Goal: Task Accomplishment & Management: Complete application form

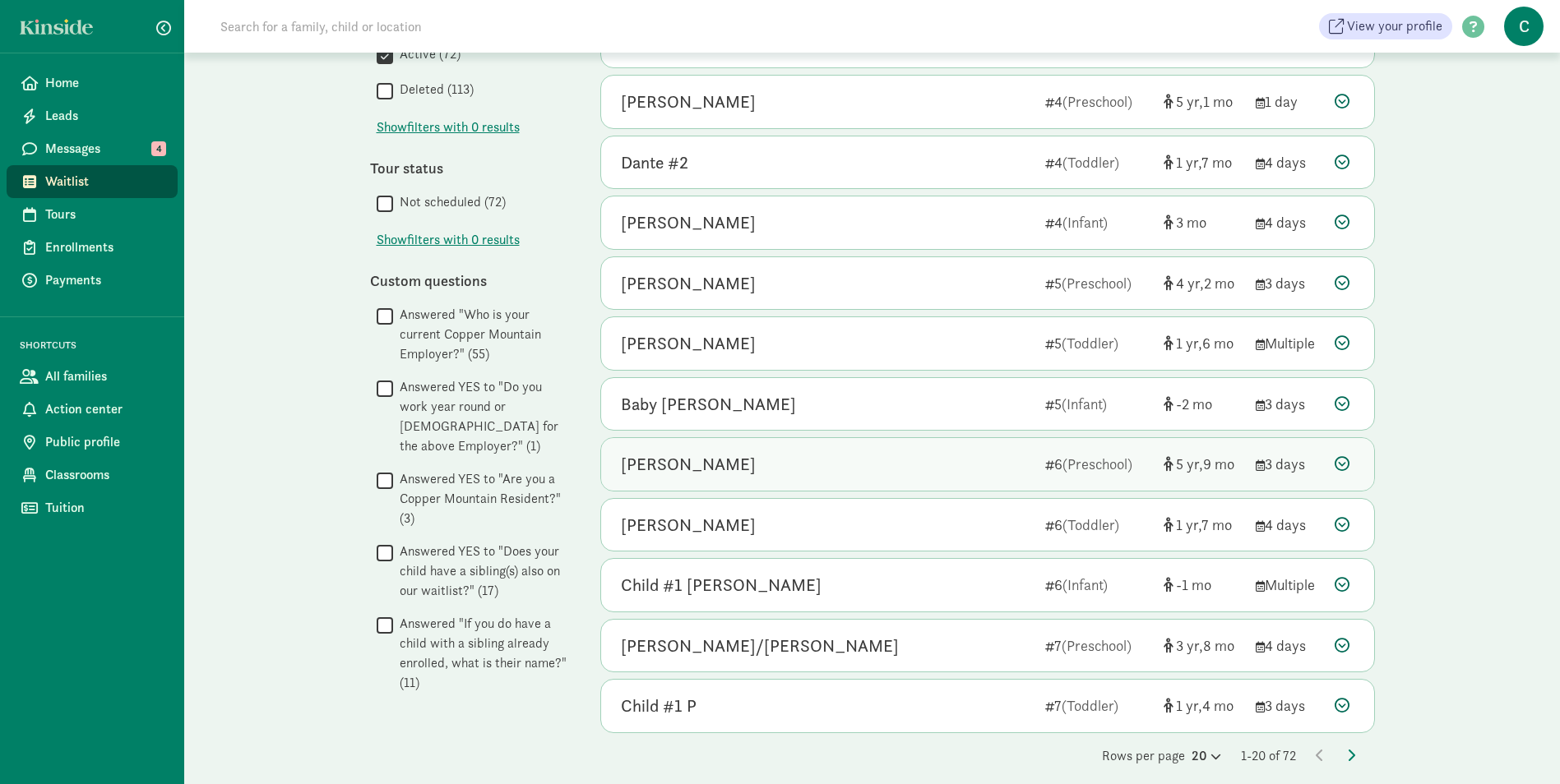
scroll to position [686, 0]
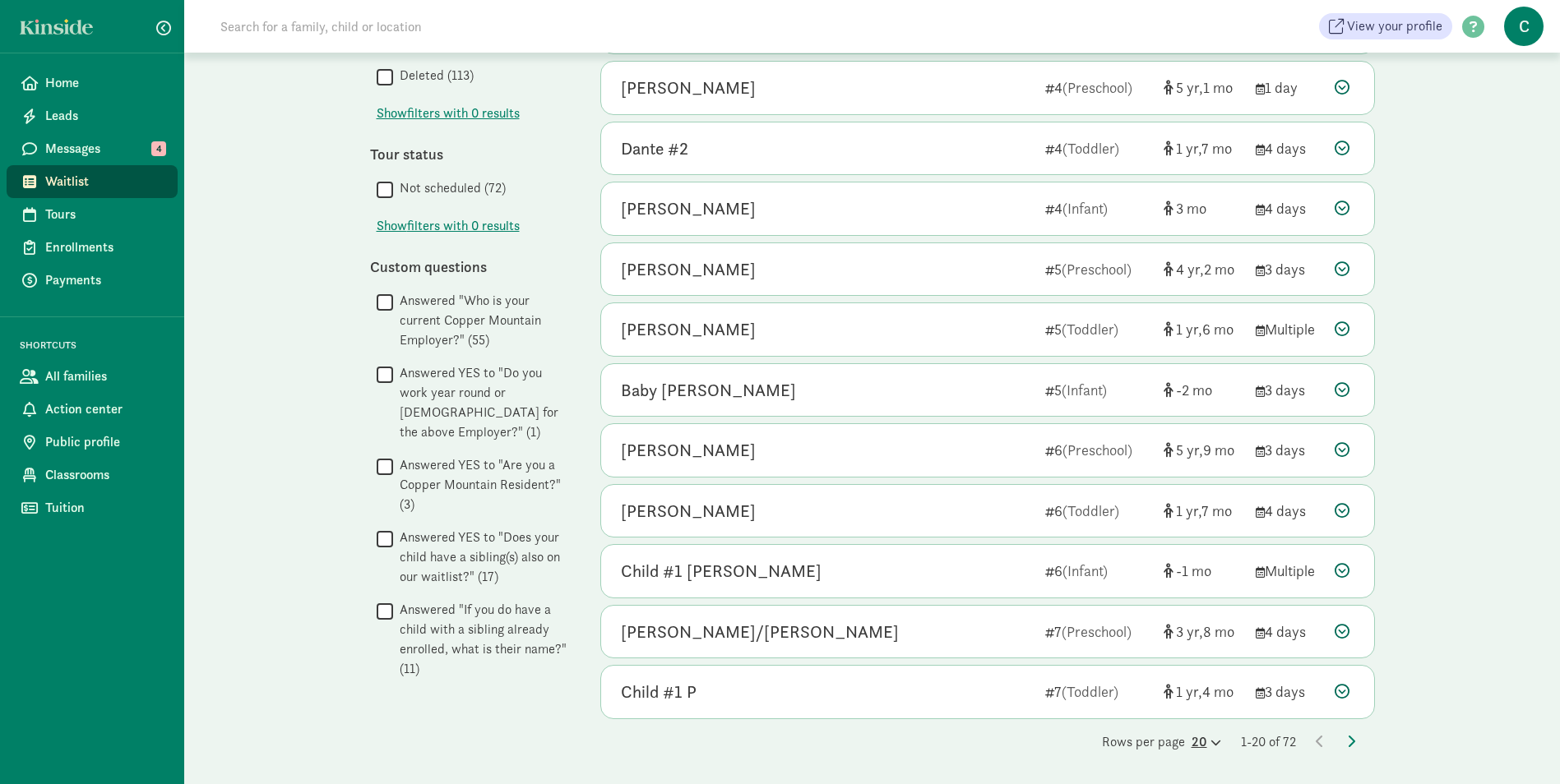
click at [1207, 743] on icon at bounding box center [1214, 743] width 14 height 11
click at [1140, 723] on div "100" at bounding box center [1166, 728] width 78 height 19
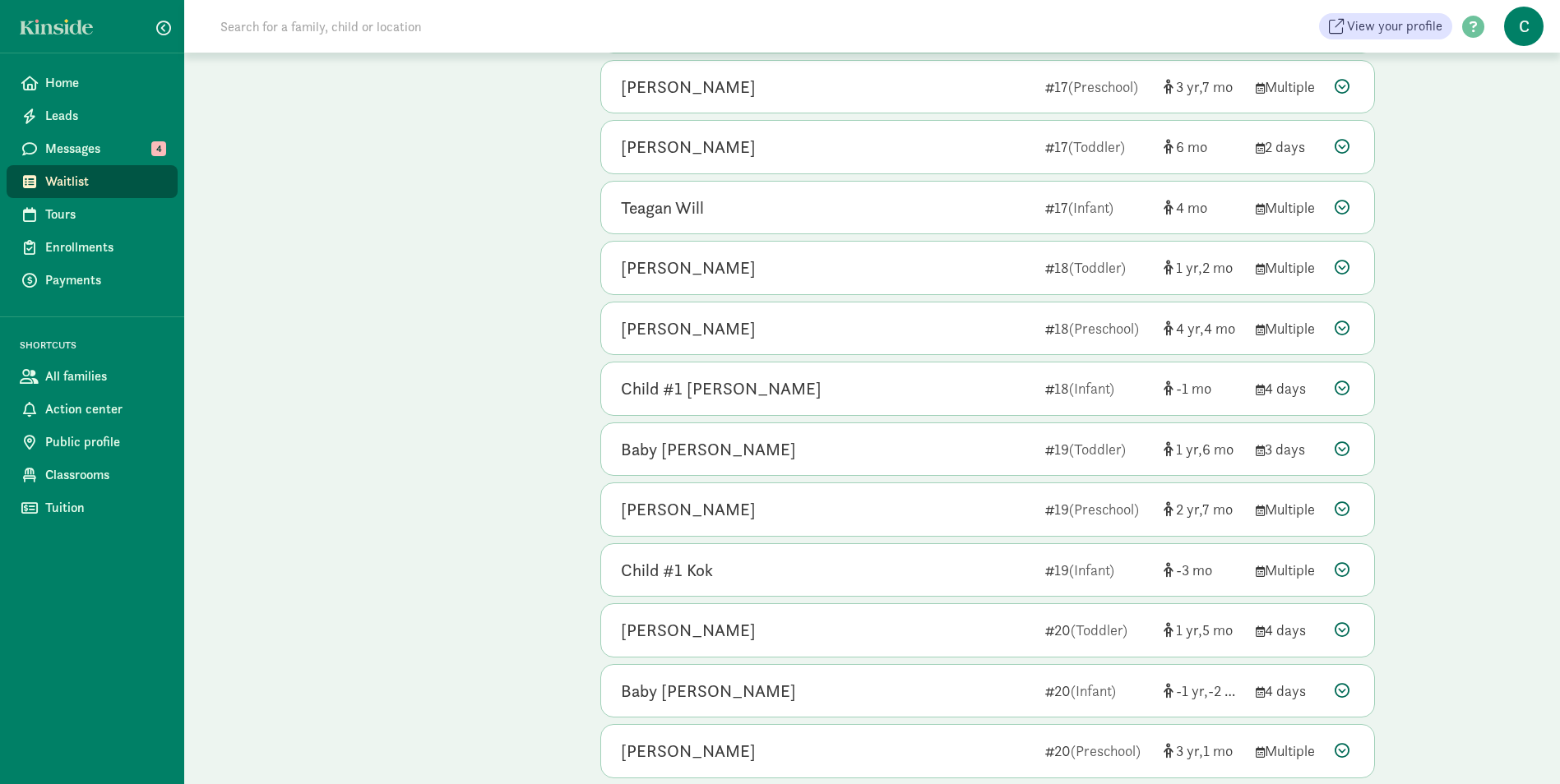
scroll to position [2595, 0]
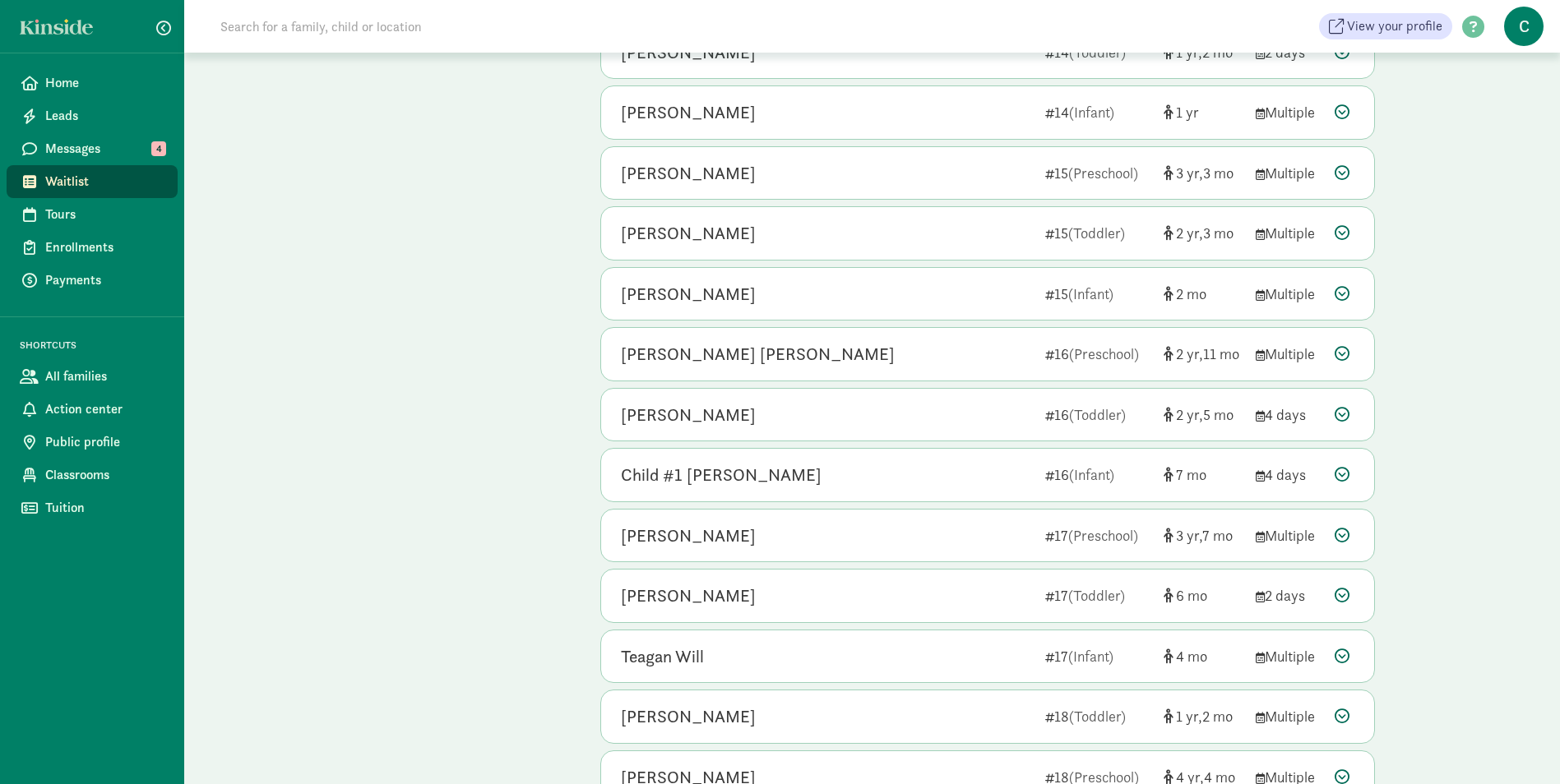
click at [61, 172] on span "Waitlist" at bounding box center [104, 182] width 119 height 19
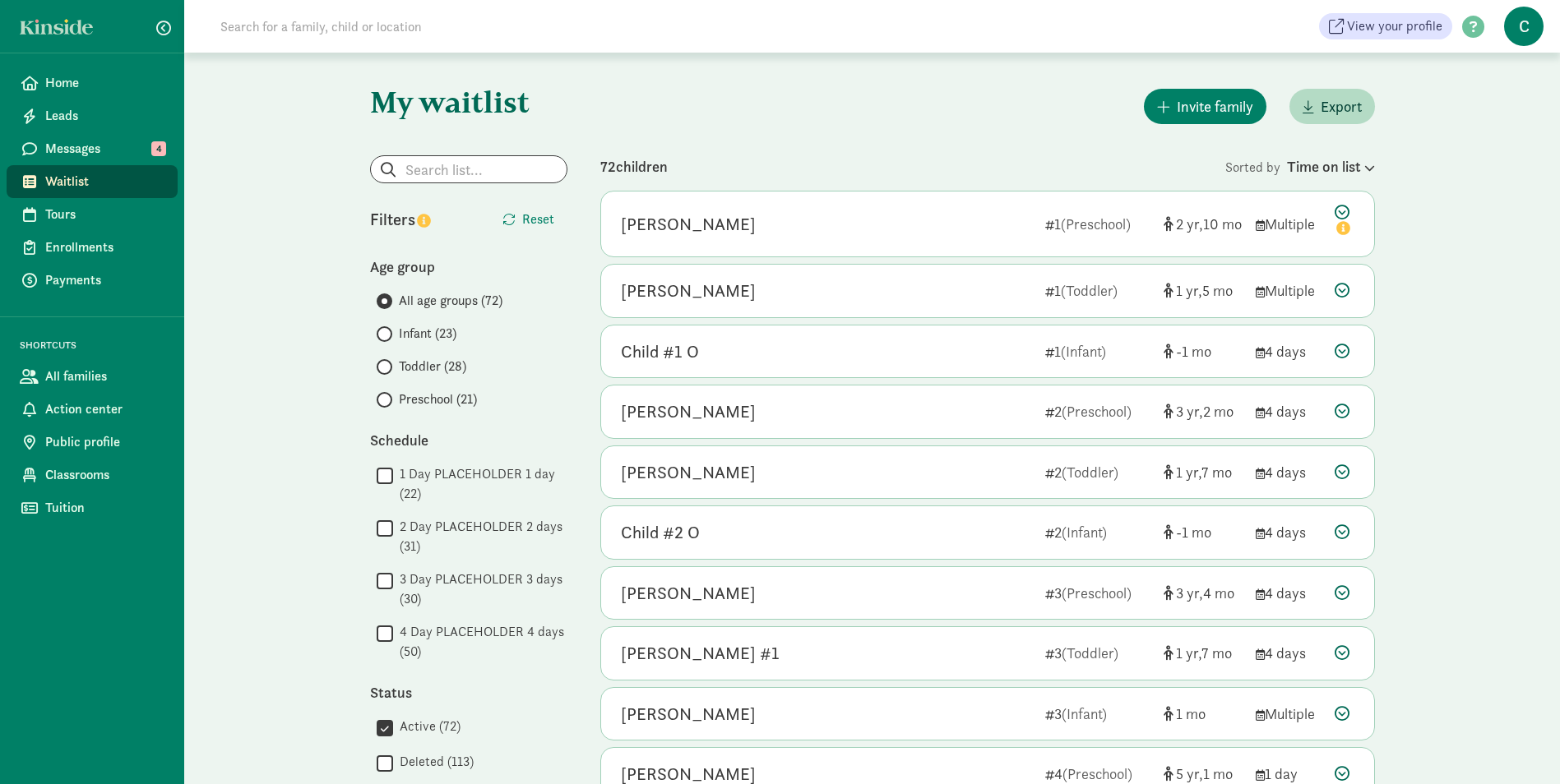
click at [436, 327] on span "Infant (23)" at bounding box center [427, 334] width 57 height 19
click at [387, 328] on input "Infant (23)" at bounding box center [382, 334] width 11 height 11
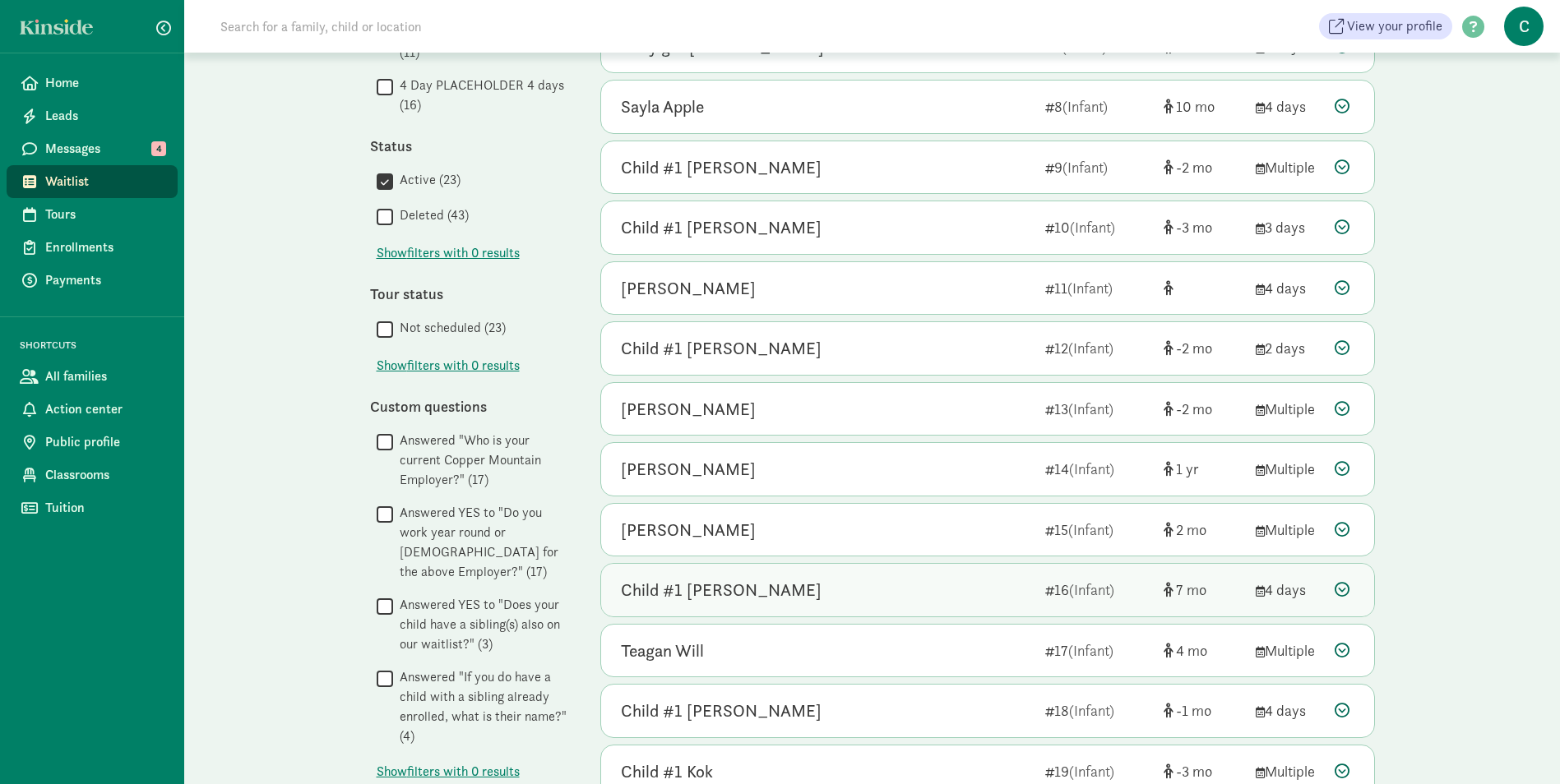
scroll to position [576, 0]
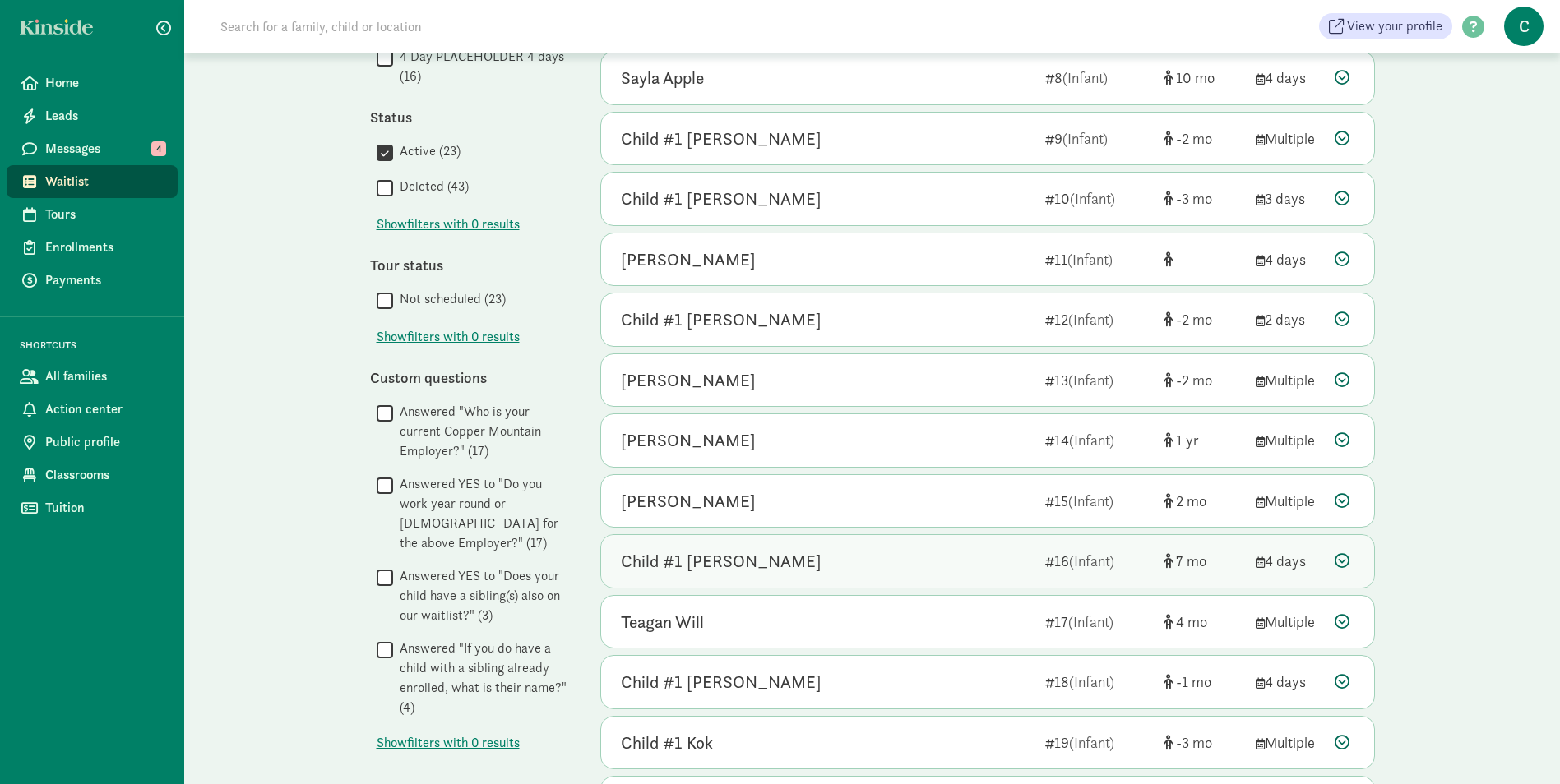
click at [724, 562] on div "Child #1 [PERSON_NAME]" at bounding box center [721, 562] width 201 height 26
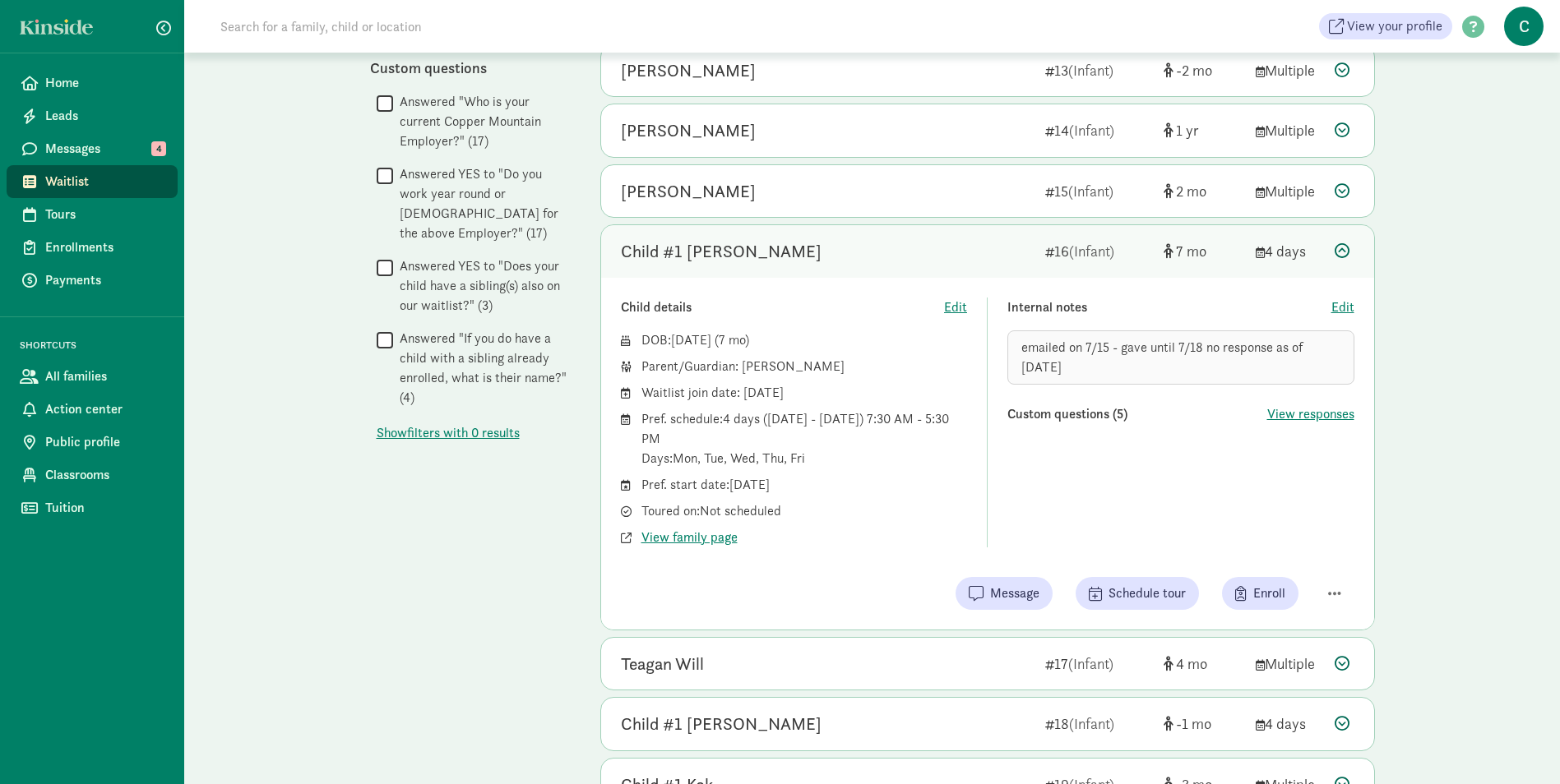
scroll to position [986, 0]
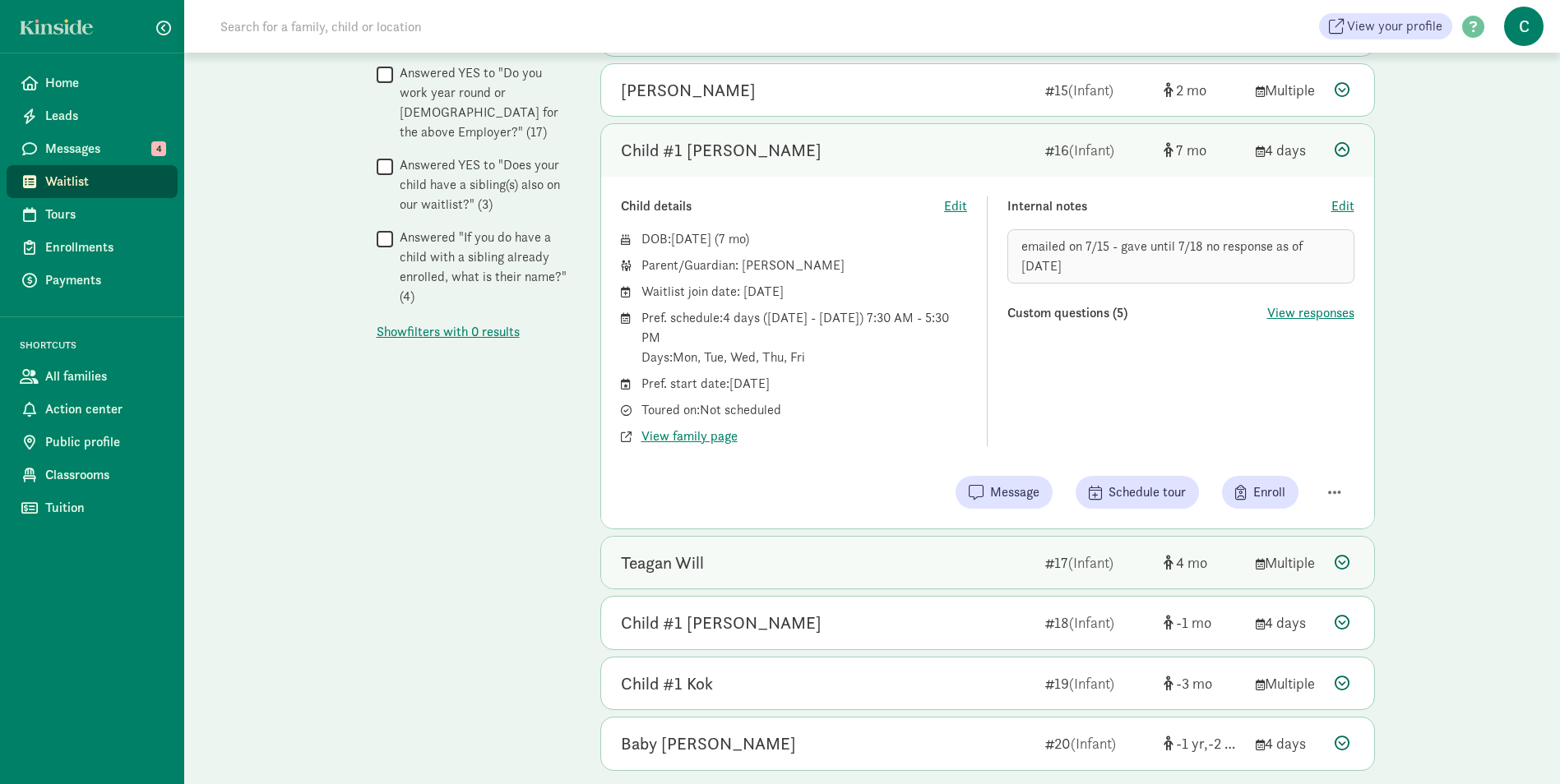
click at [746, 568] on div "Teagan Will" at bounding box center [826, 563] width 411 height 26
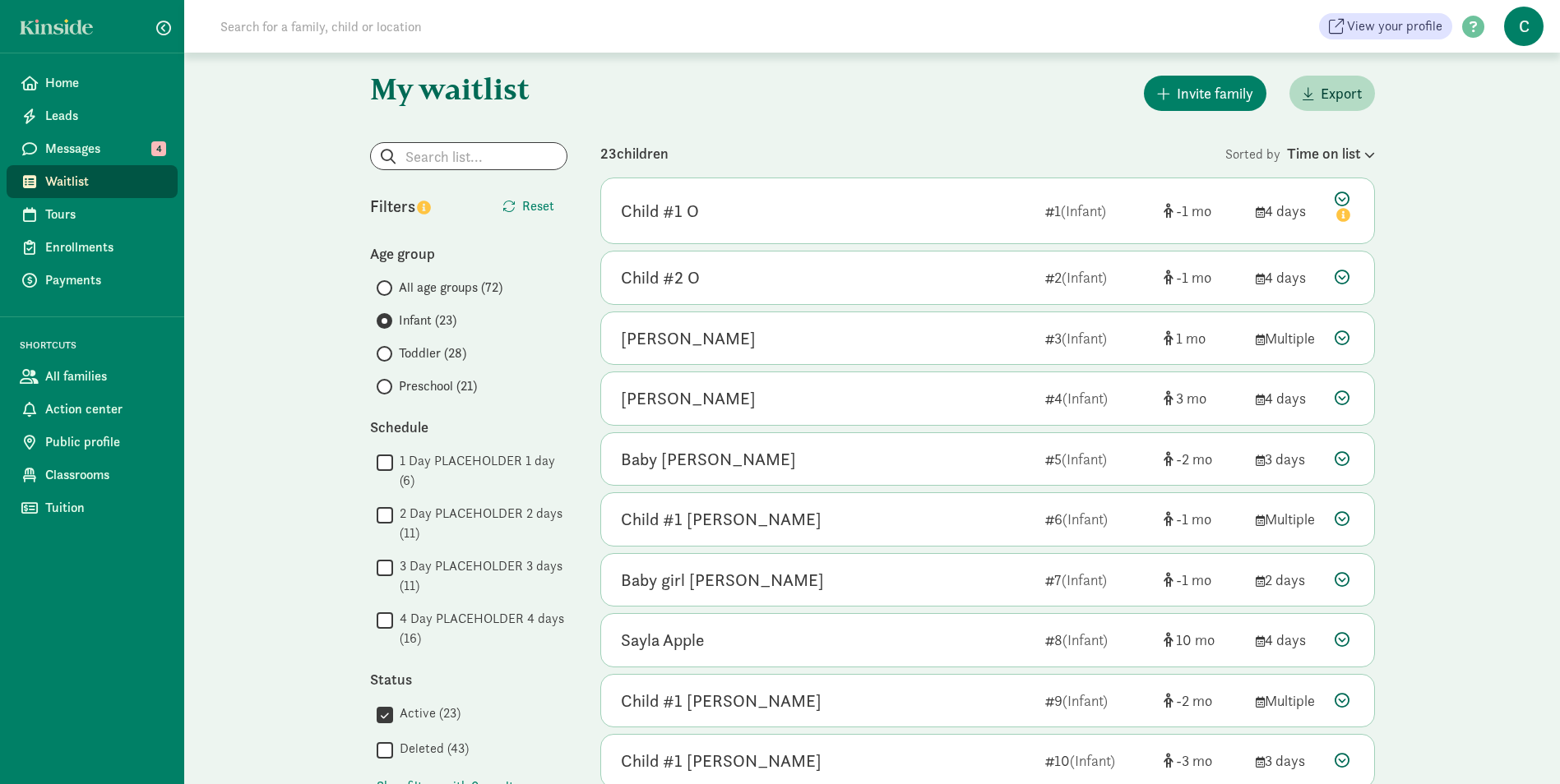
scroll to position [0, 0]
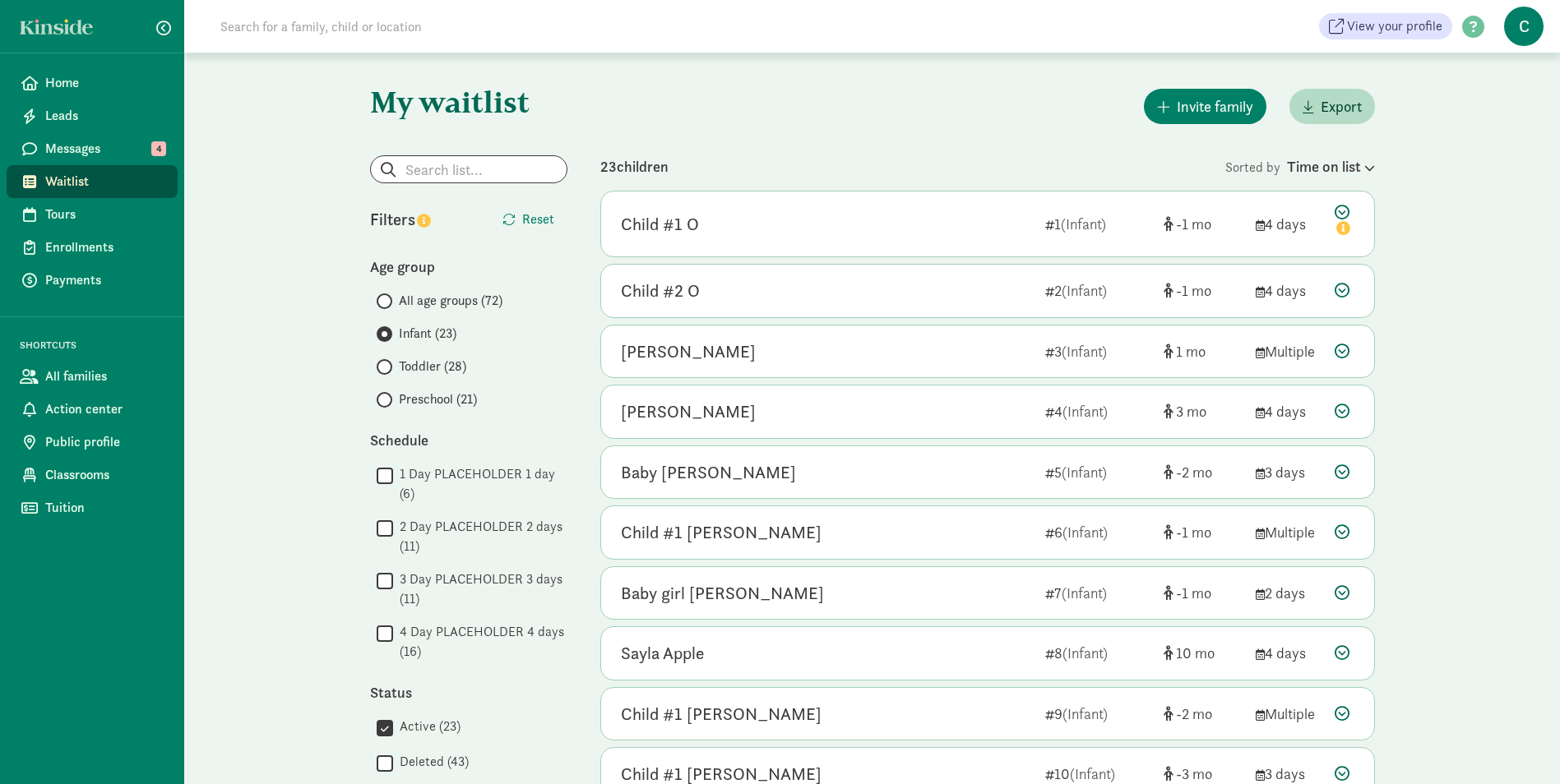
click at [428, 363] on span "Toddler (28)" at bounding box center [432, 366] width 67 height 19
click at [387, 363] on input "Toddler (28)" at bounding box center [382, 367] width 11 height 11
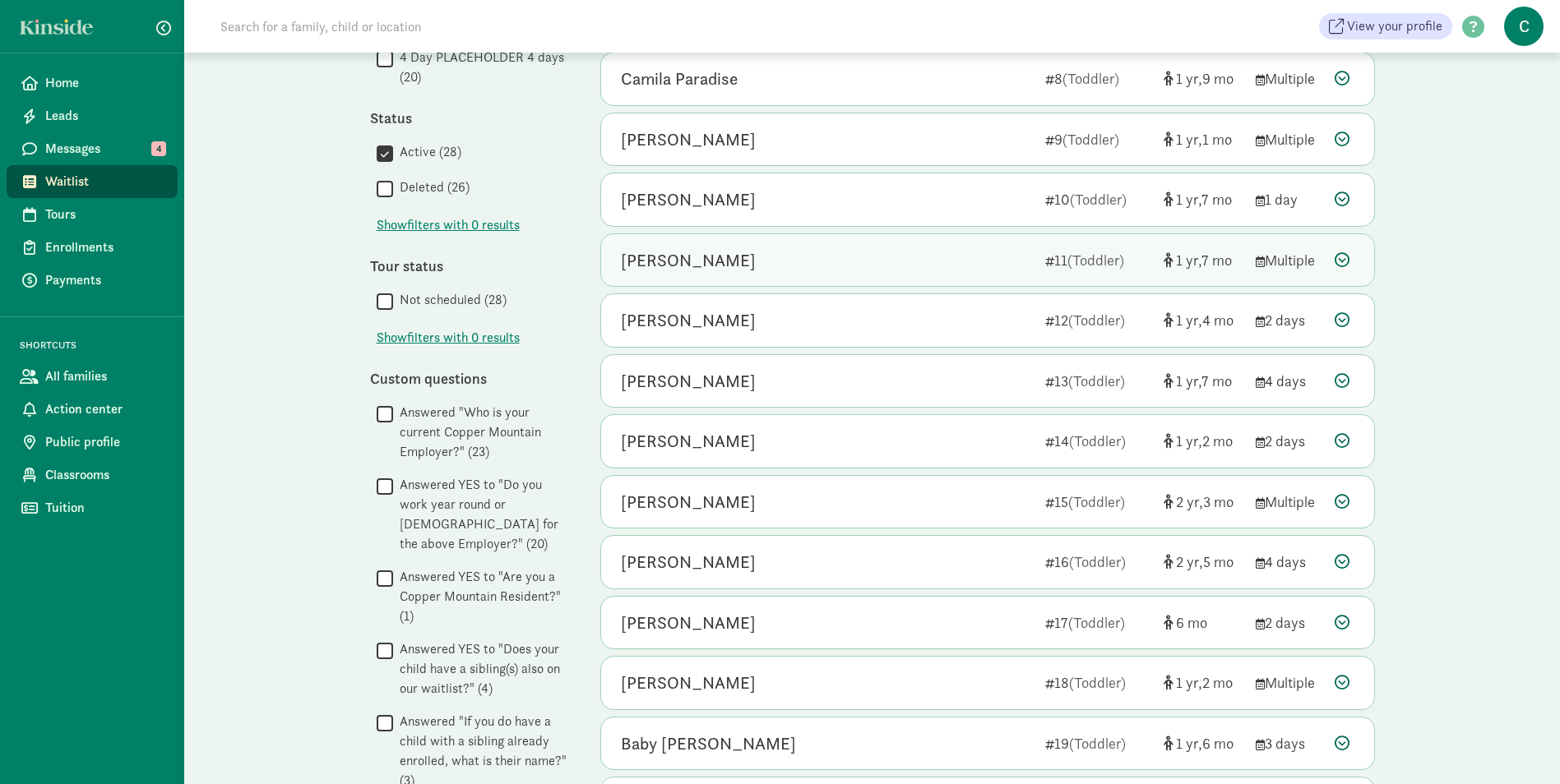
scroll to position [576, 0]
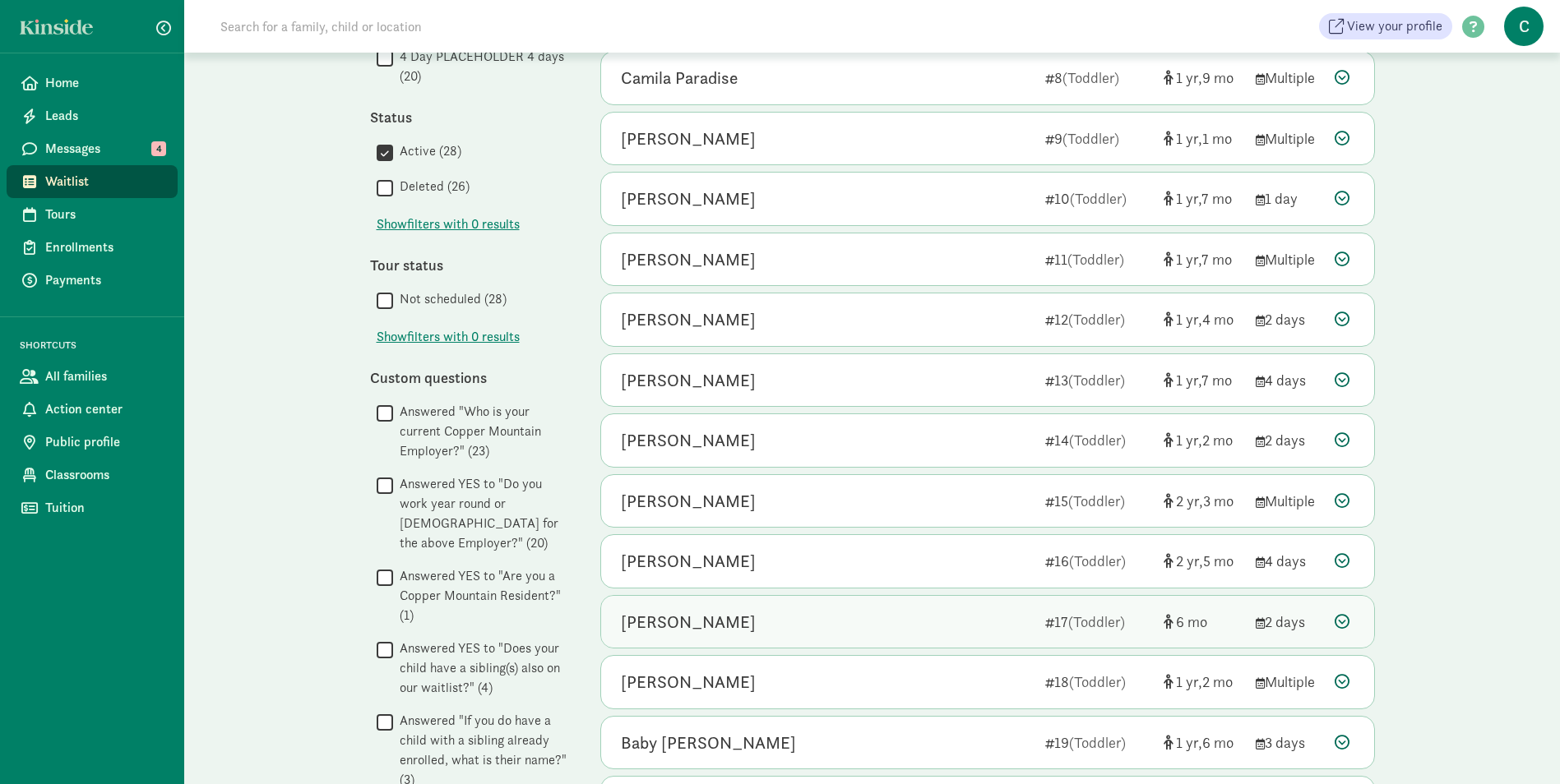
click at [680, 622] on div "[PERSON_NAME]" at bounding box center [688, 622] width 135 height 26
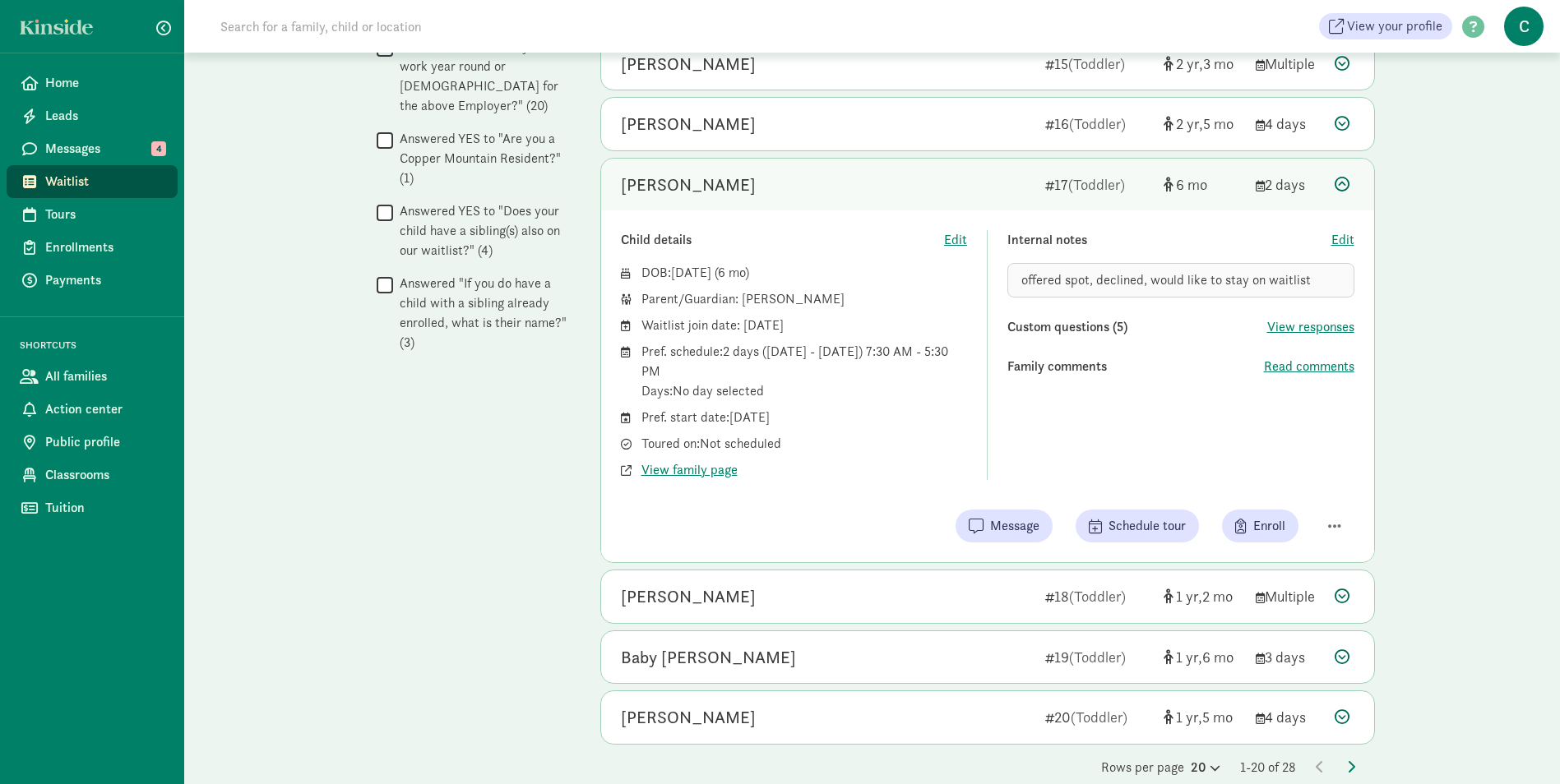
scroll to position [1038, 0]
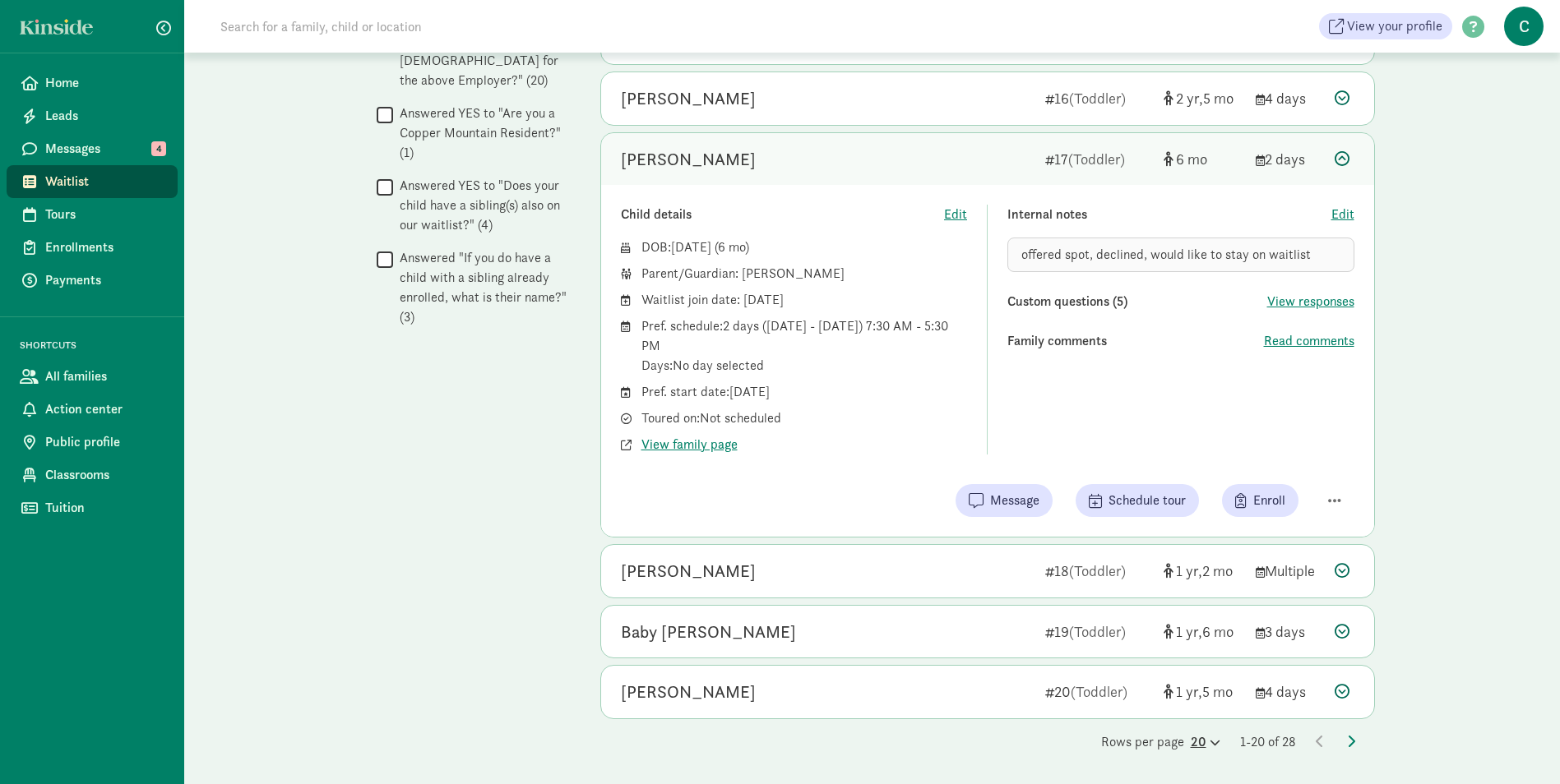
click at [1207, 741] on icon at bounding box center [1214, 743] width 14 height 11
click at [1137, 719] on div "50" at bounding box center [1165, 728] width 78 height 19
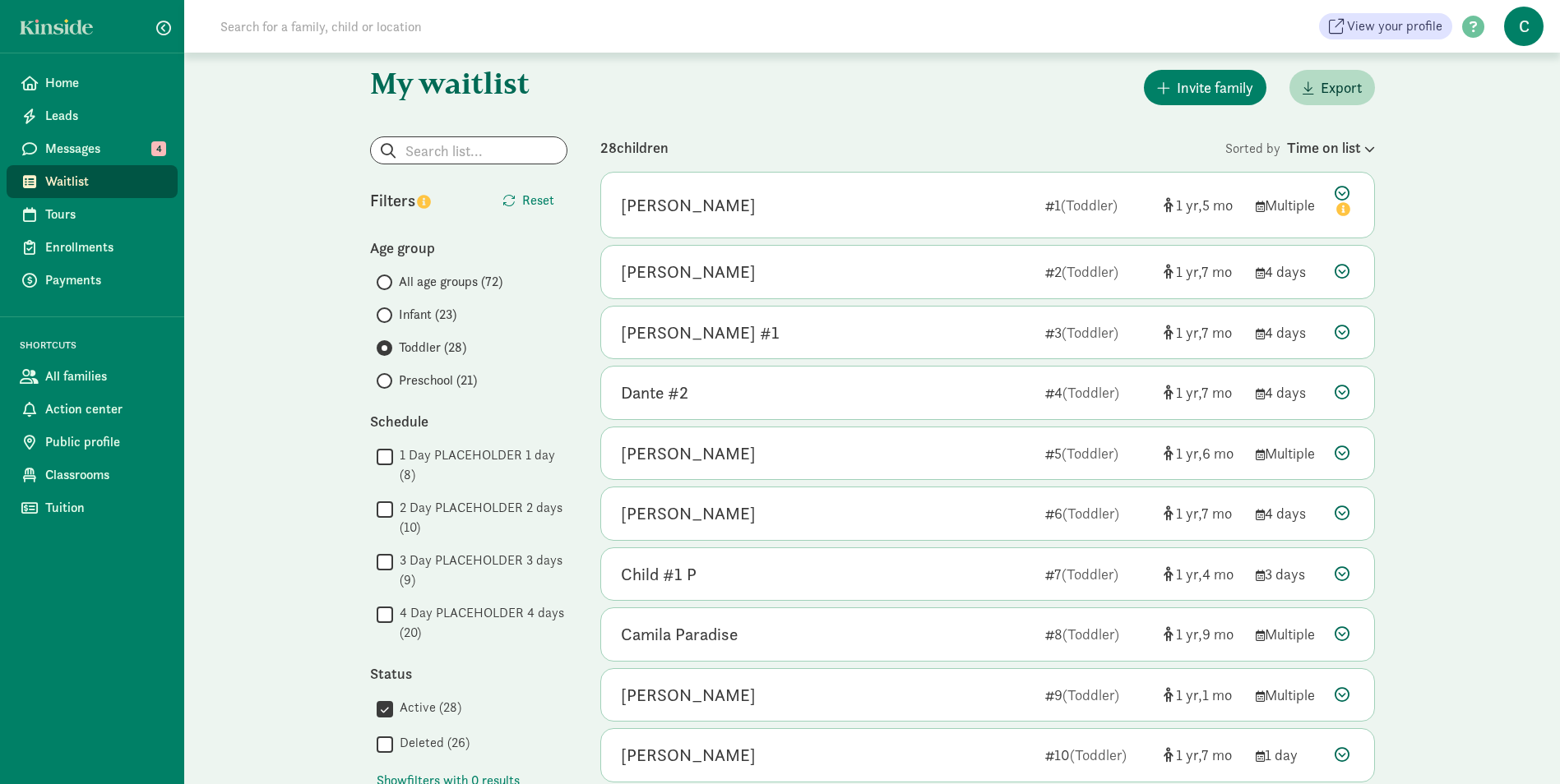
scroll to position [0, 0]
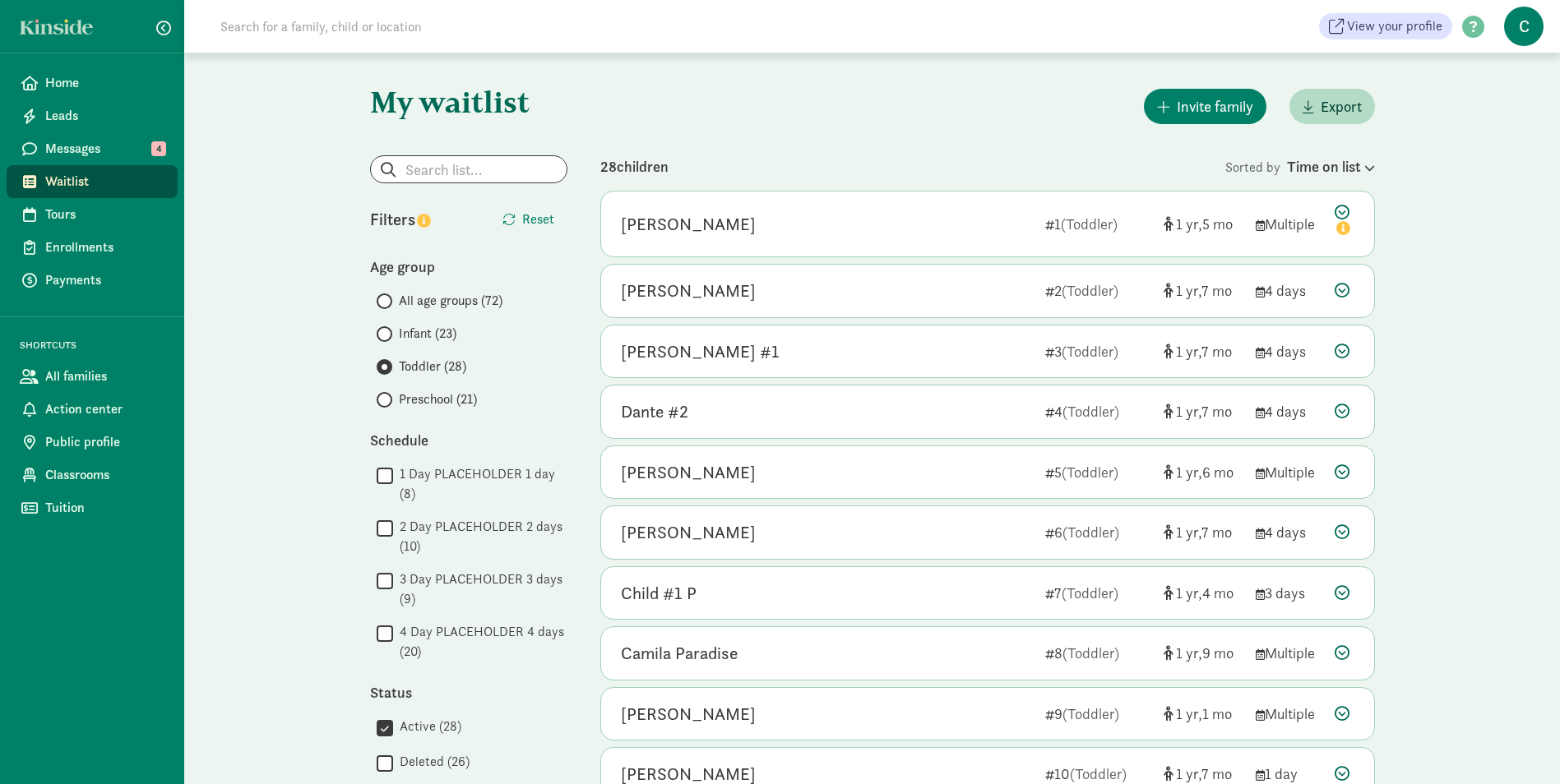
click at [436, 400] on span "Preschool (21)" at bounding box center [437, 399] width 78 height 19
click at [387, 400] on input "Preschool (21)" at bounding box center [382, 400] width 11 height 11
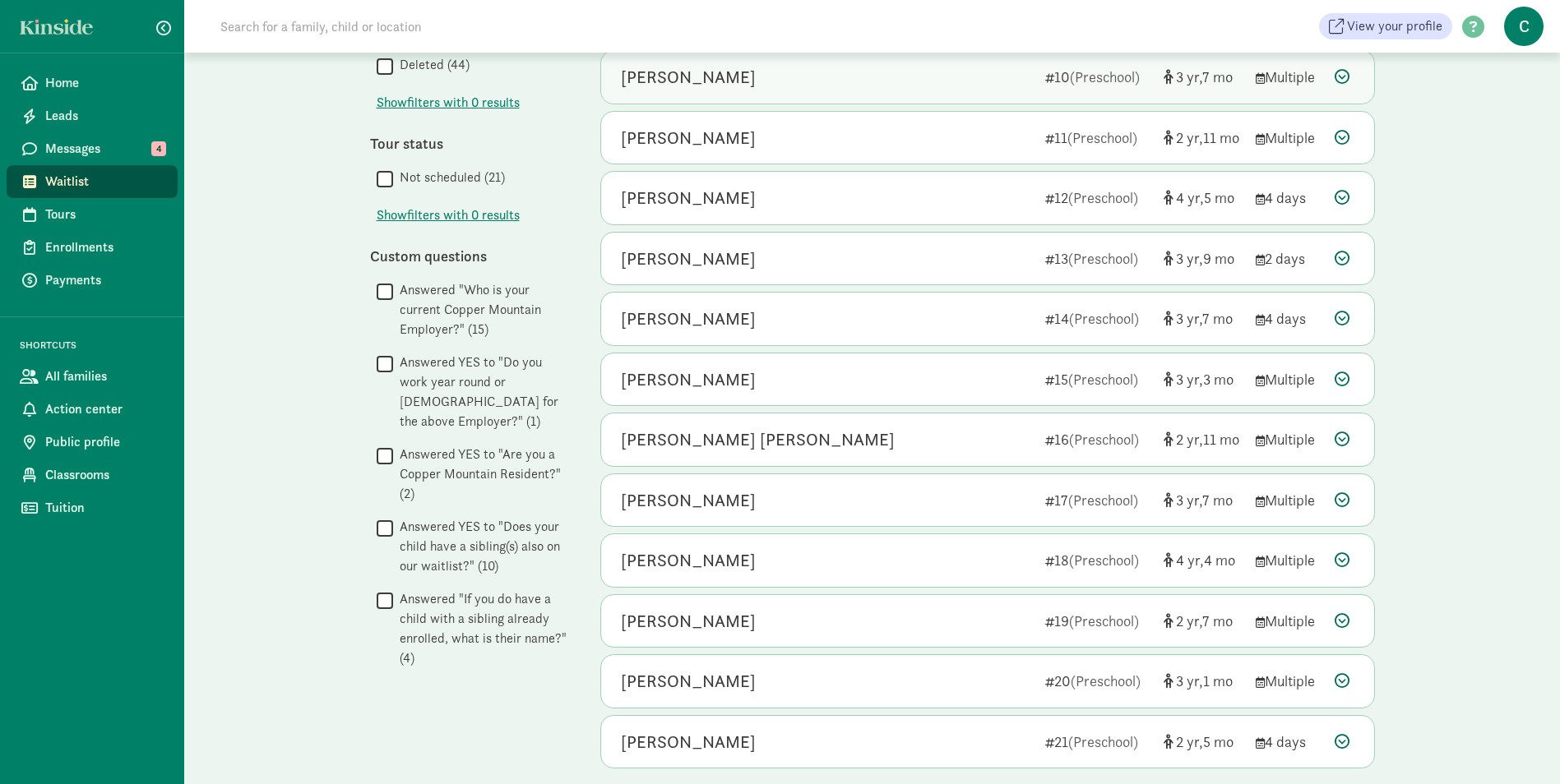
scroll to position [746, 0]
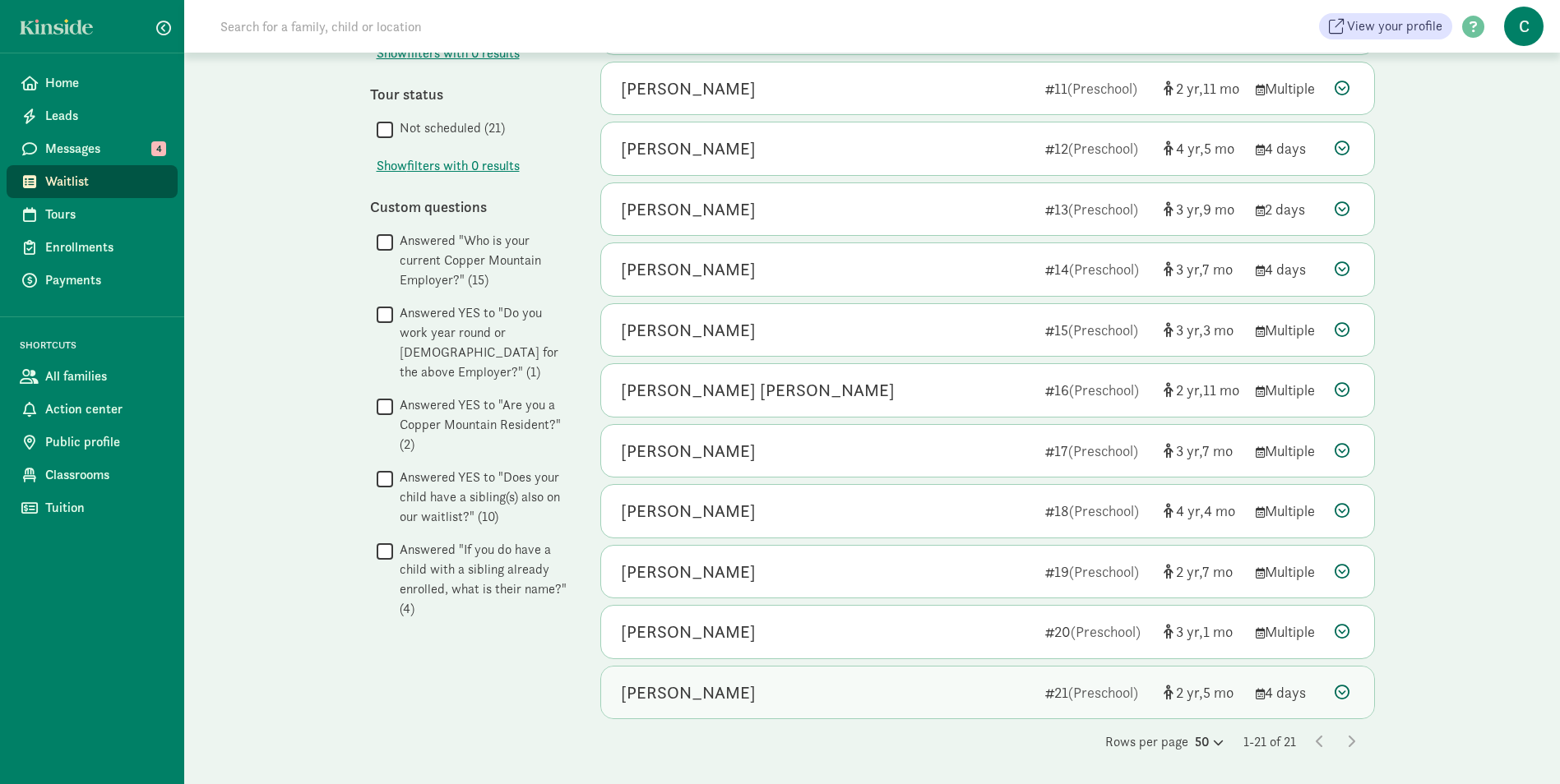
click at [660, 690] on div "[PERSON_NAME]" at bounding box center [688, 693] width 135 height 26
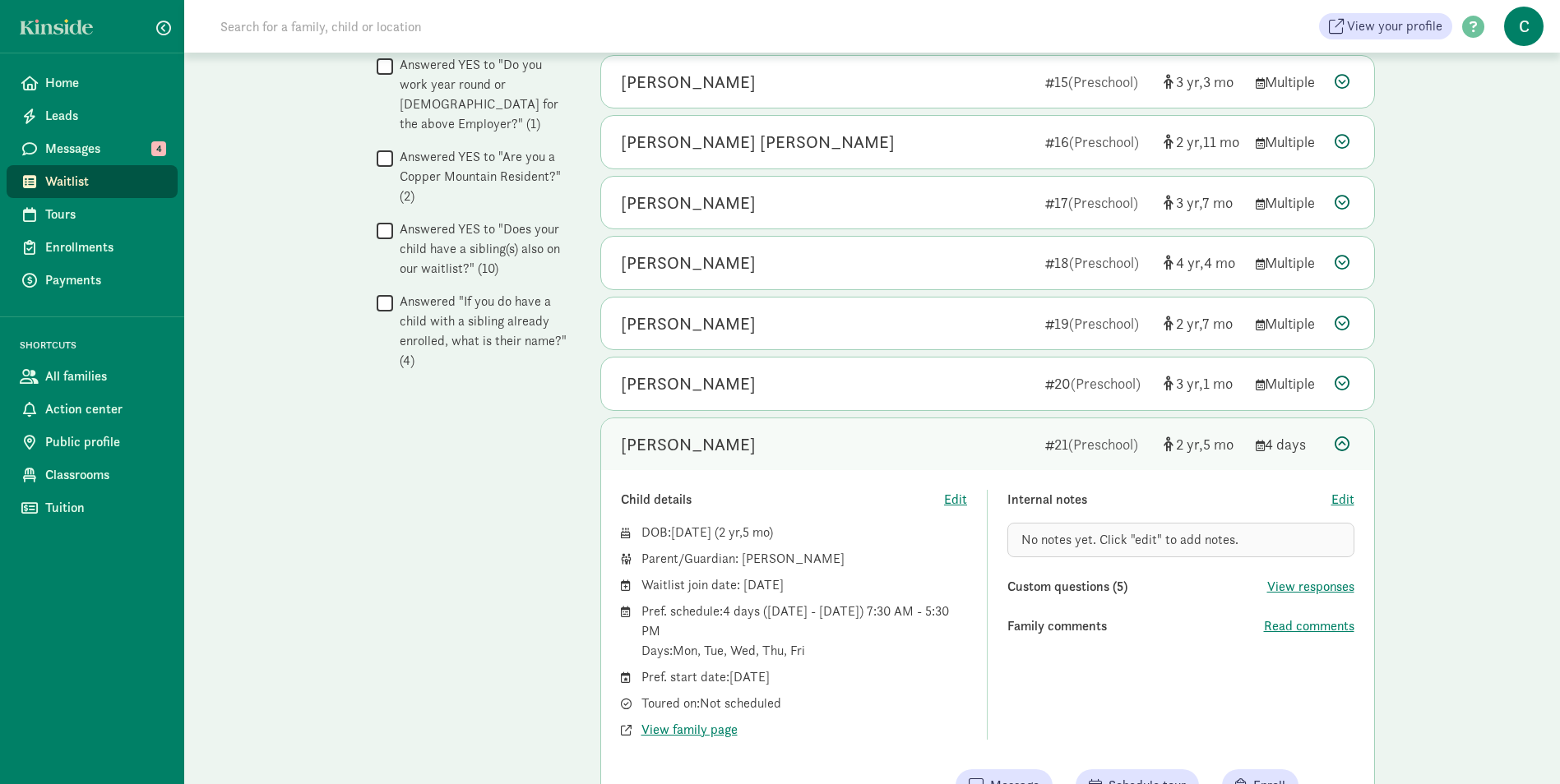
scroll to position [1075, 0]
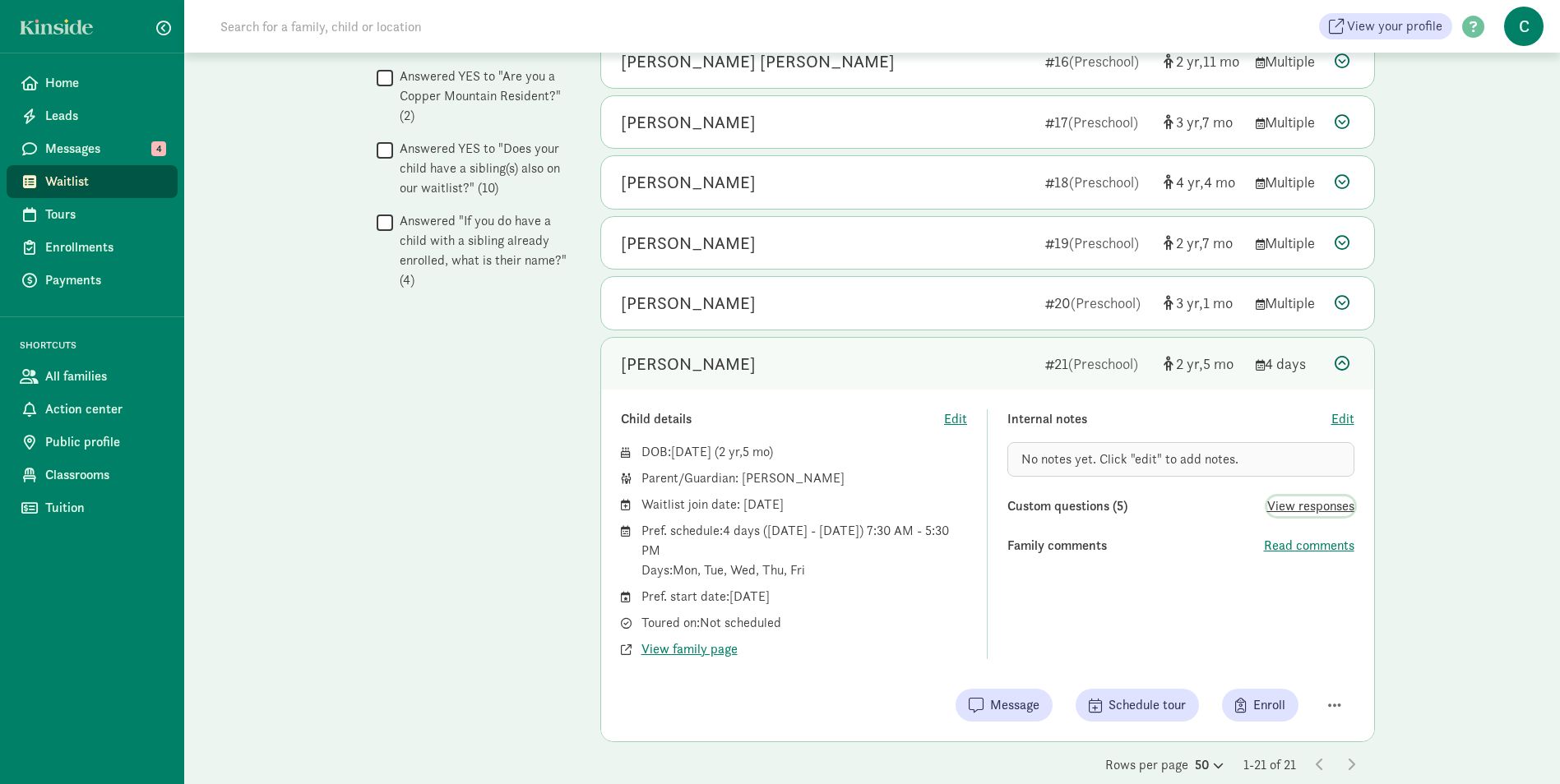
click at [1311, 501] on span "View responses" at bounding box center [1310, 506] width 87 height 19
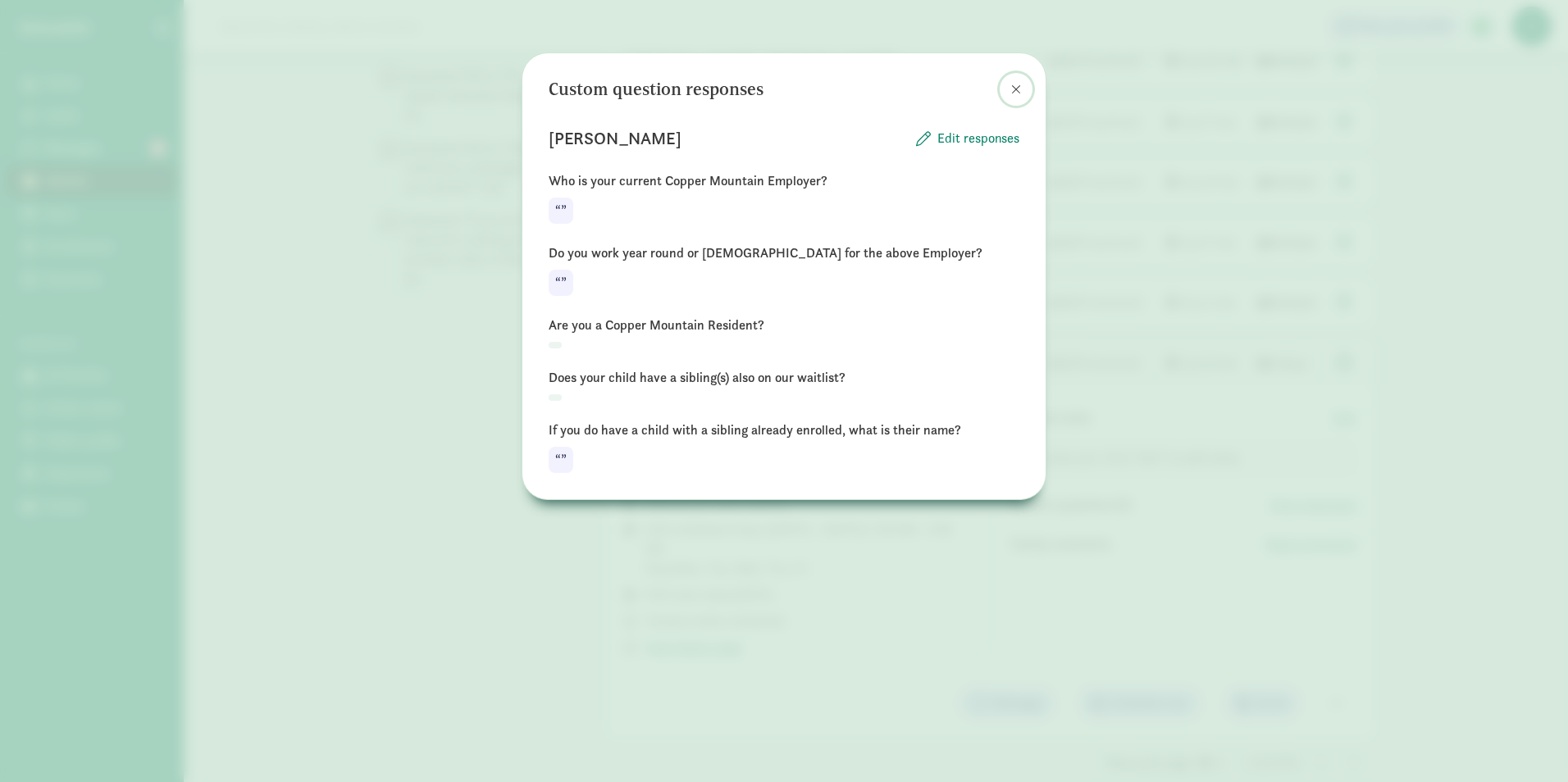
click at [1014, 97] on button at bounding box center [1016, 89] width 33 height 33
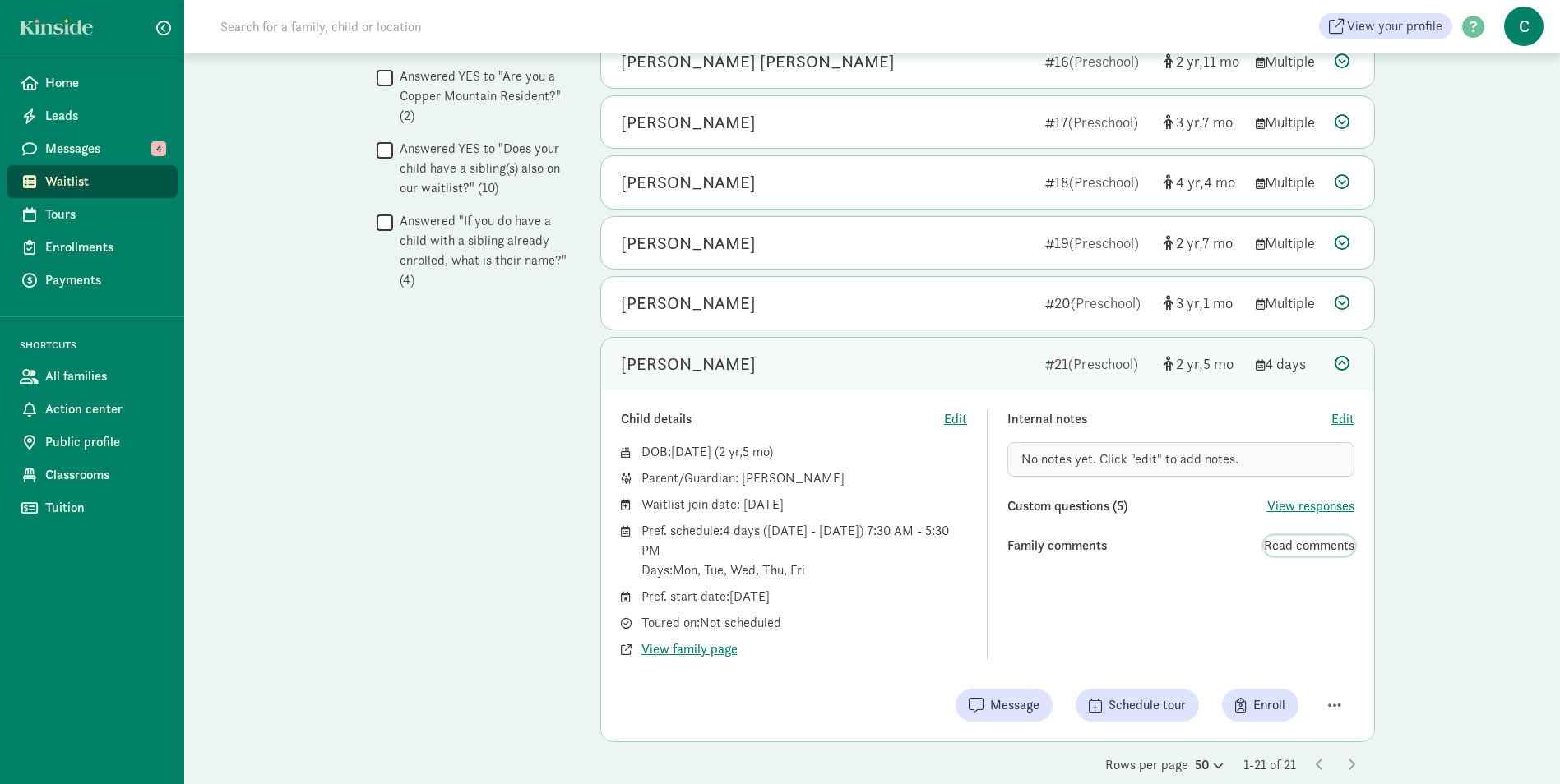
click at [1272, 540] on span "Read comments" at bounding box center [1309, 546] width 90 height 19
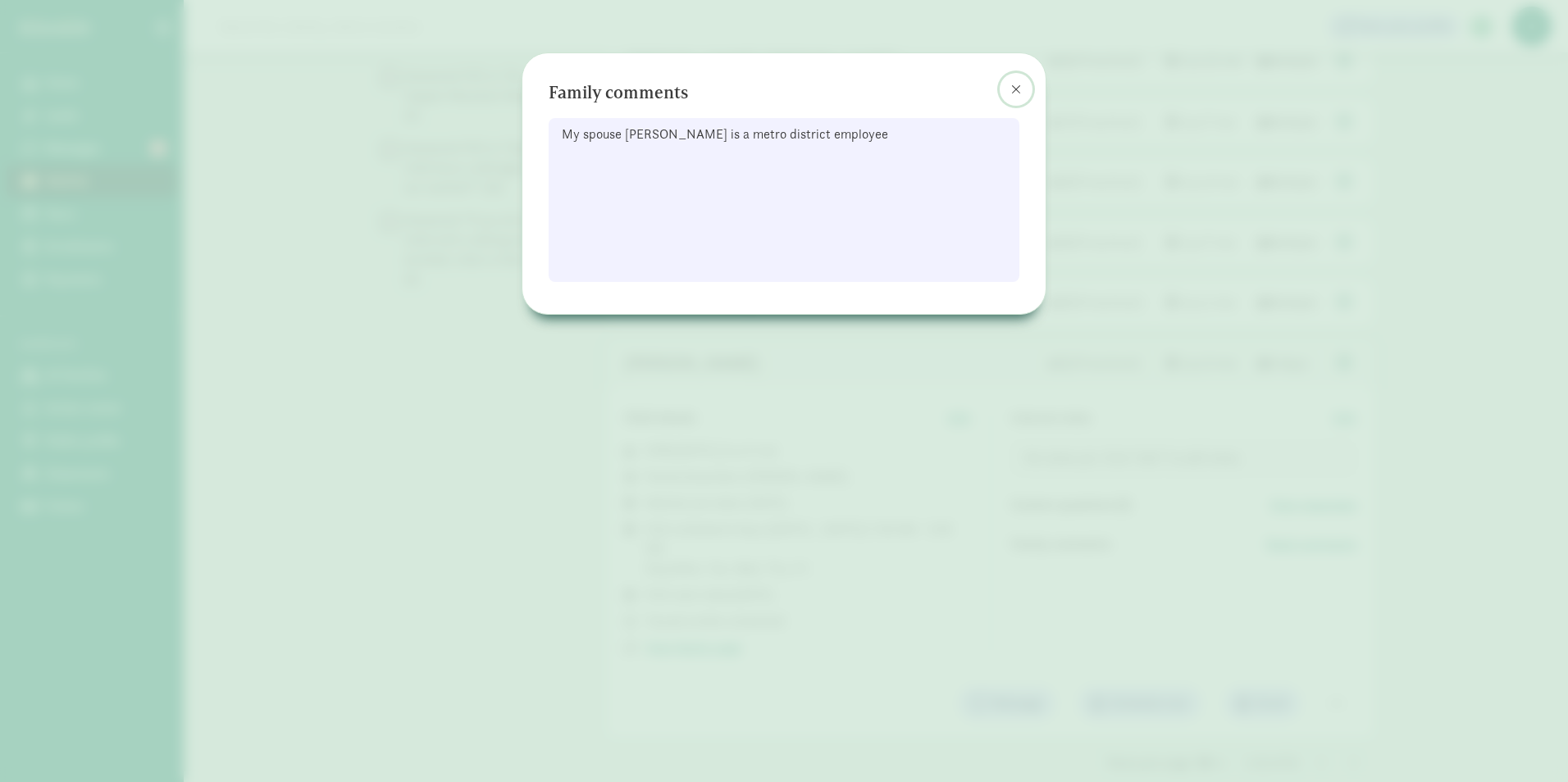
click at [1012, 92] on span at bounding box center [1016, 89] width 10 height 13
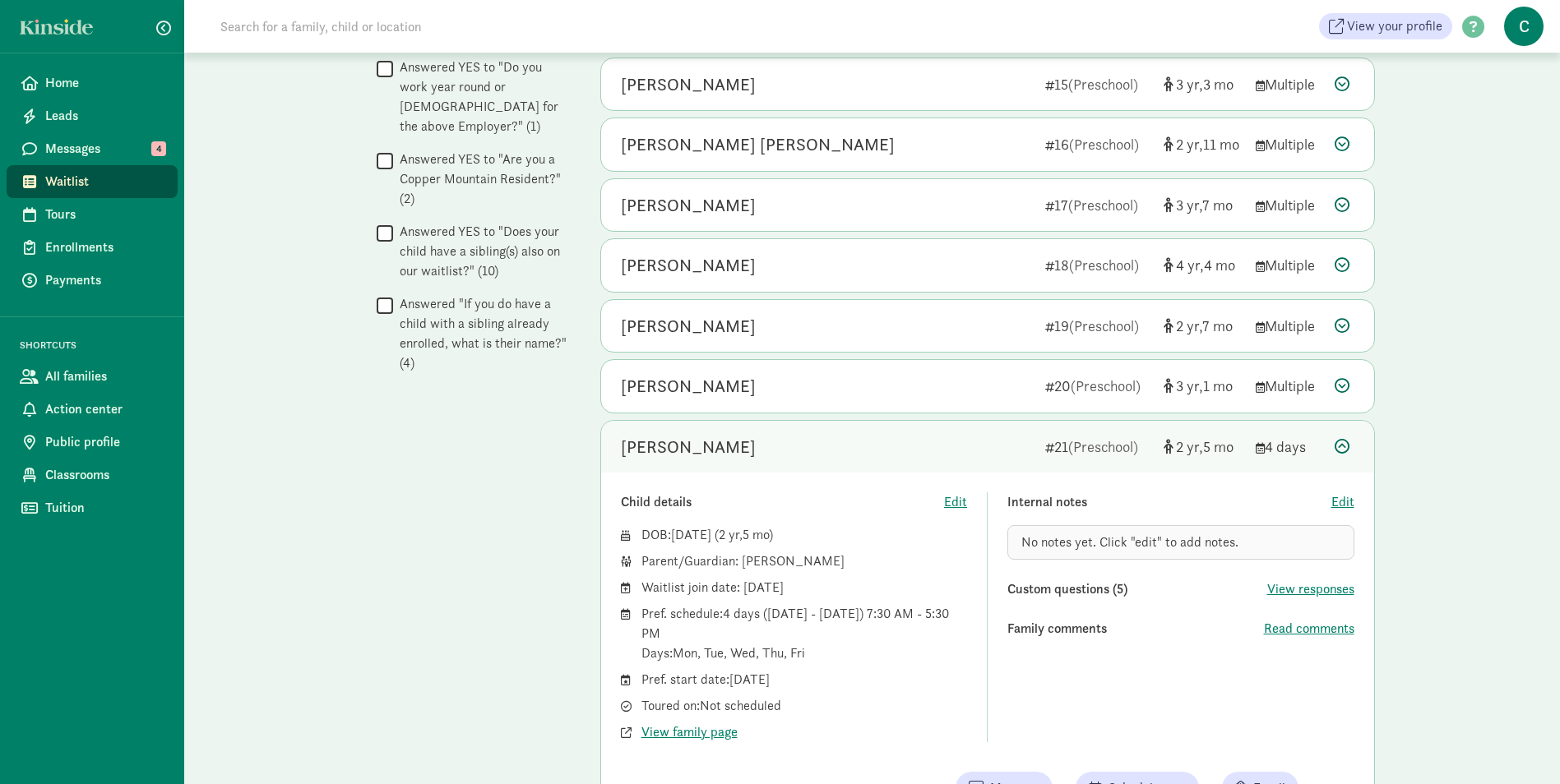
scroll to position [910, 0]
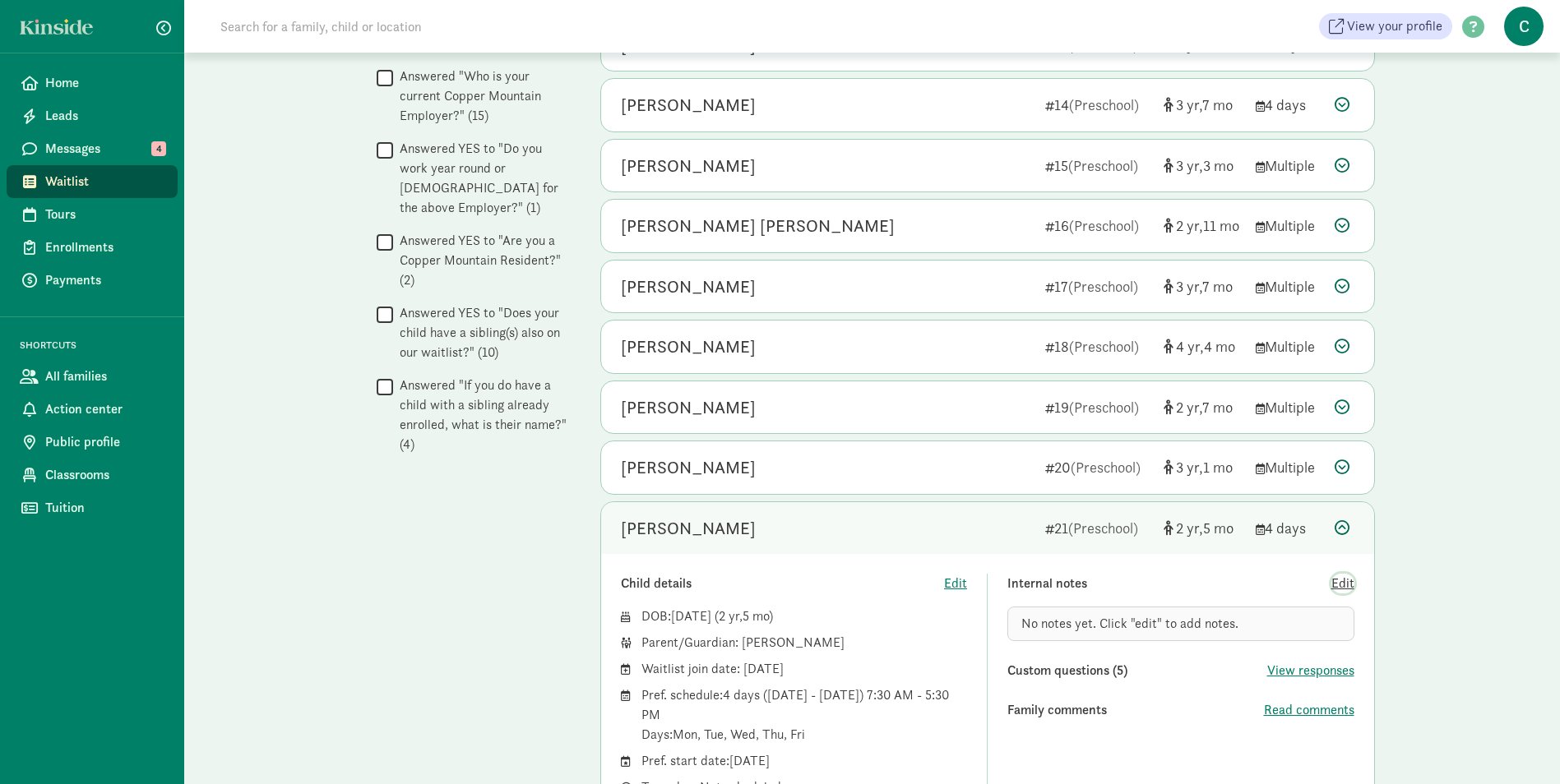
click at [1344, 584] on span "Edit" at bounding box center [1343, 584] width 23 height 19
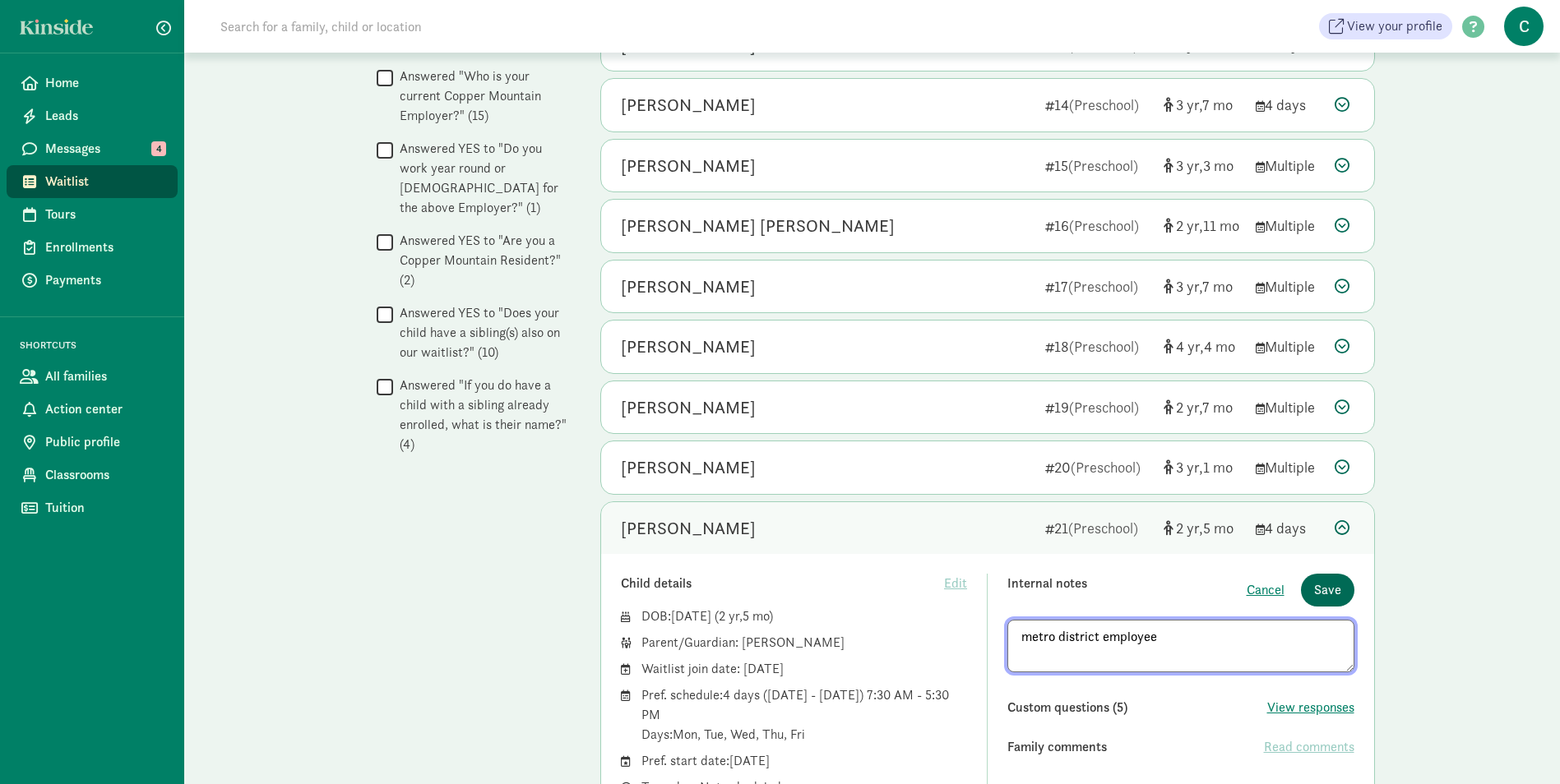
type textarea "metro district employee"
click at [1320, 591] on span "Save" at bounding box center [1327, 590] width 27 height 19
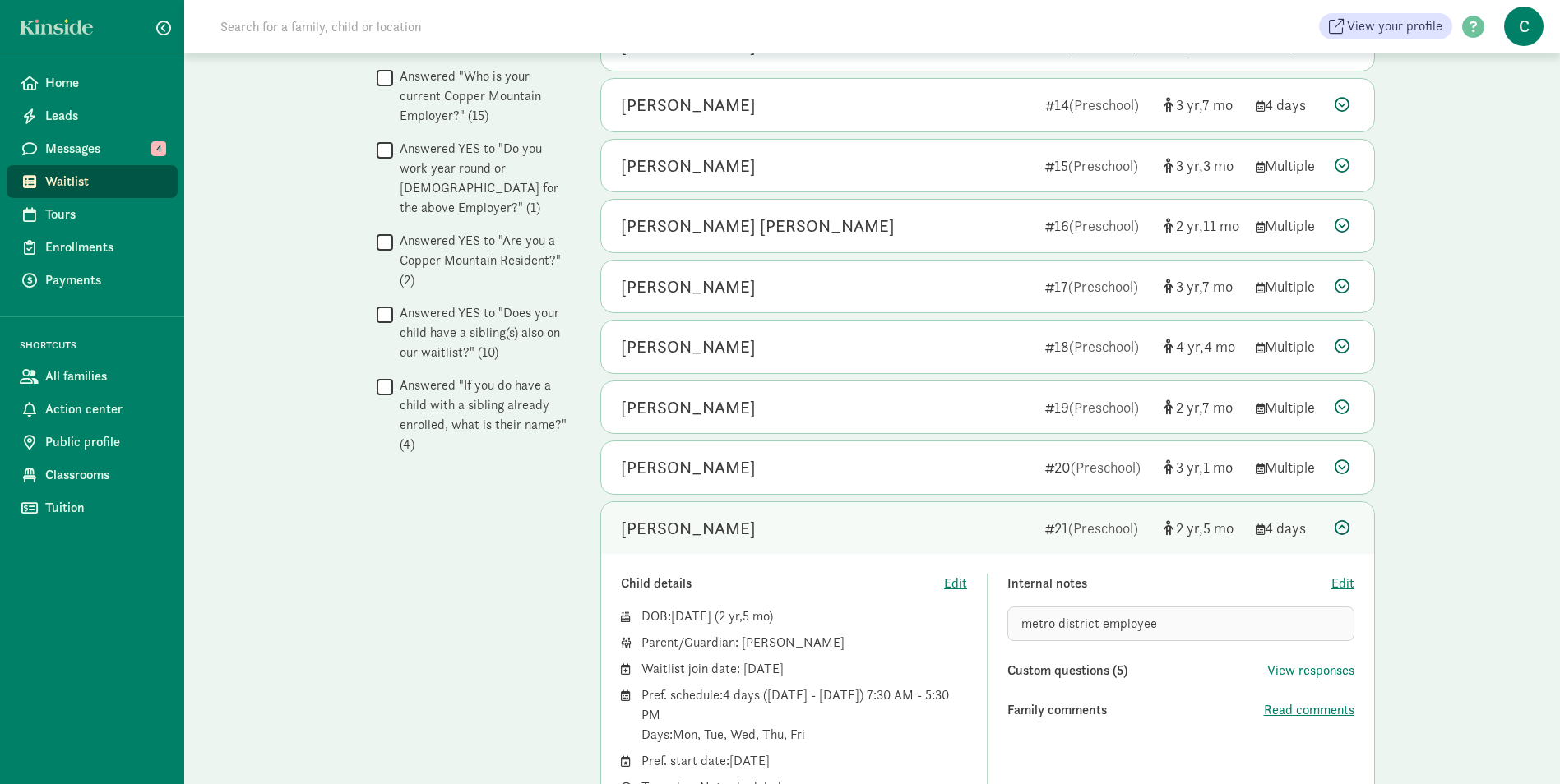
click at [100, 179] on span "Waitlist" at bounding box center [104, 182] width 119 height 19
